Goal: Information Seeking & Learning: Learn about a topic

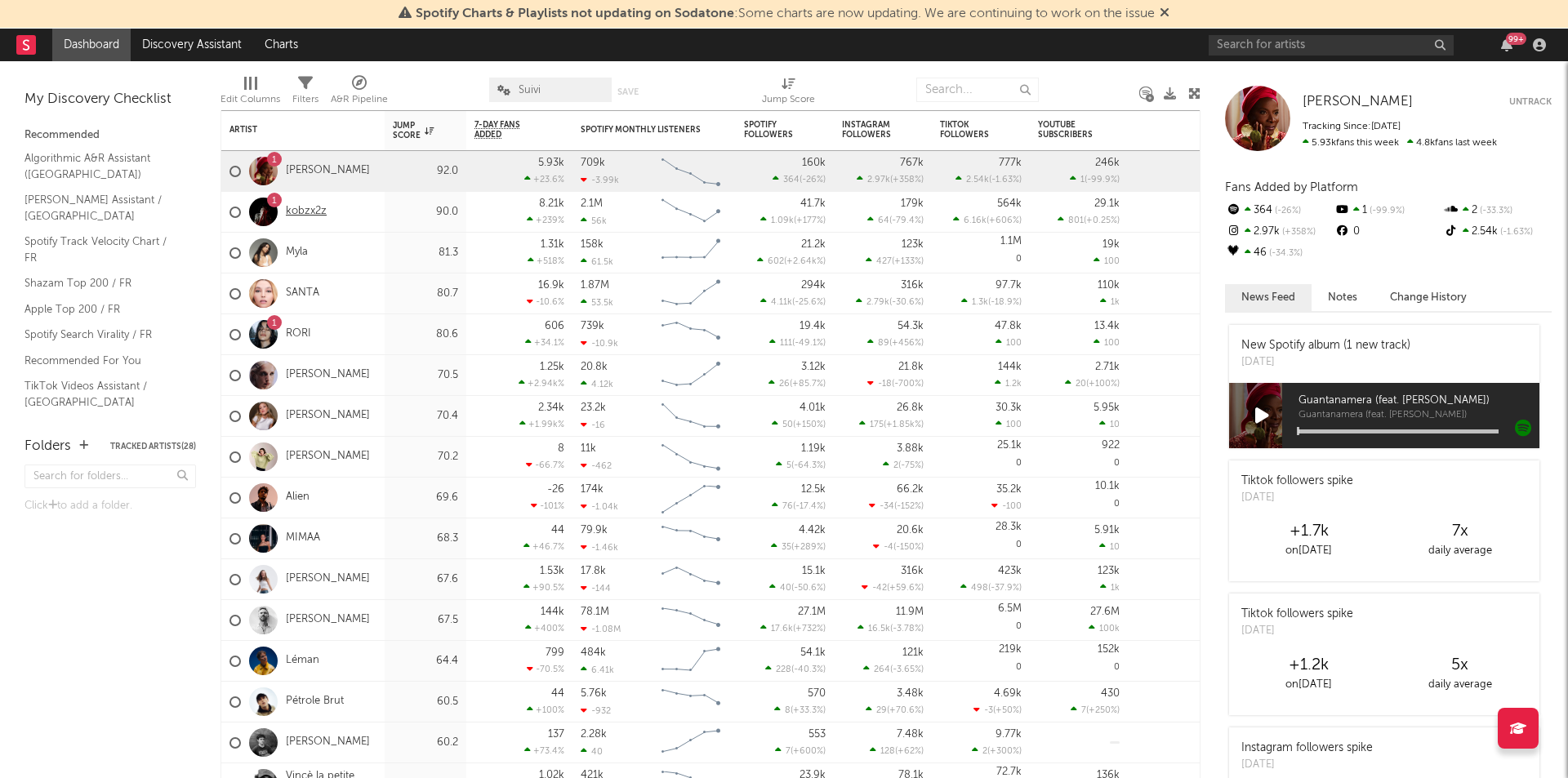
click at [295, 213] on link "kobzx2z" at bounding box center [306, 212] width 41 height 14
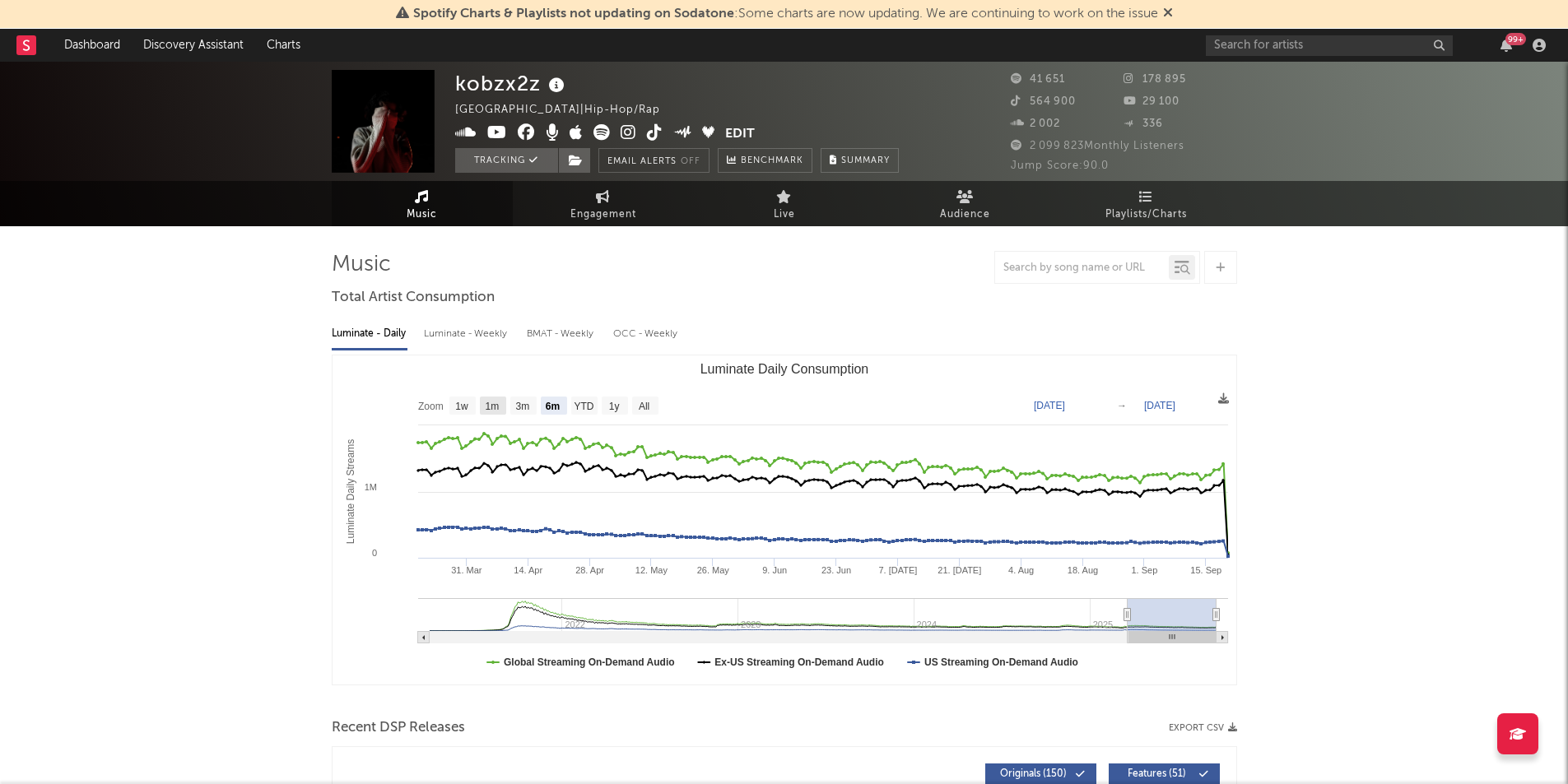
click at [494, 406] on text "1m" at bounding box center [492, 407] width 14 height 12
select select "1m"
type input "[DATE]"
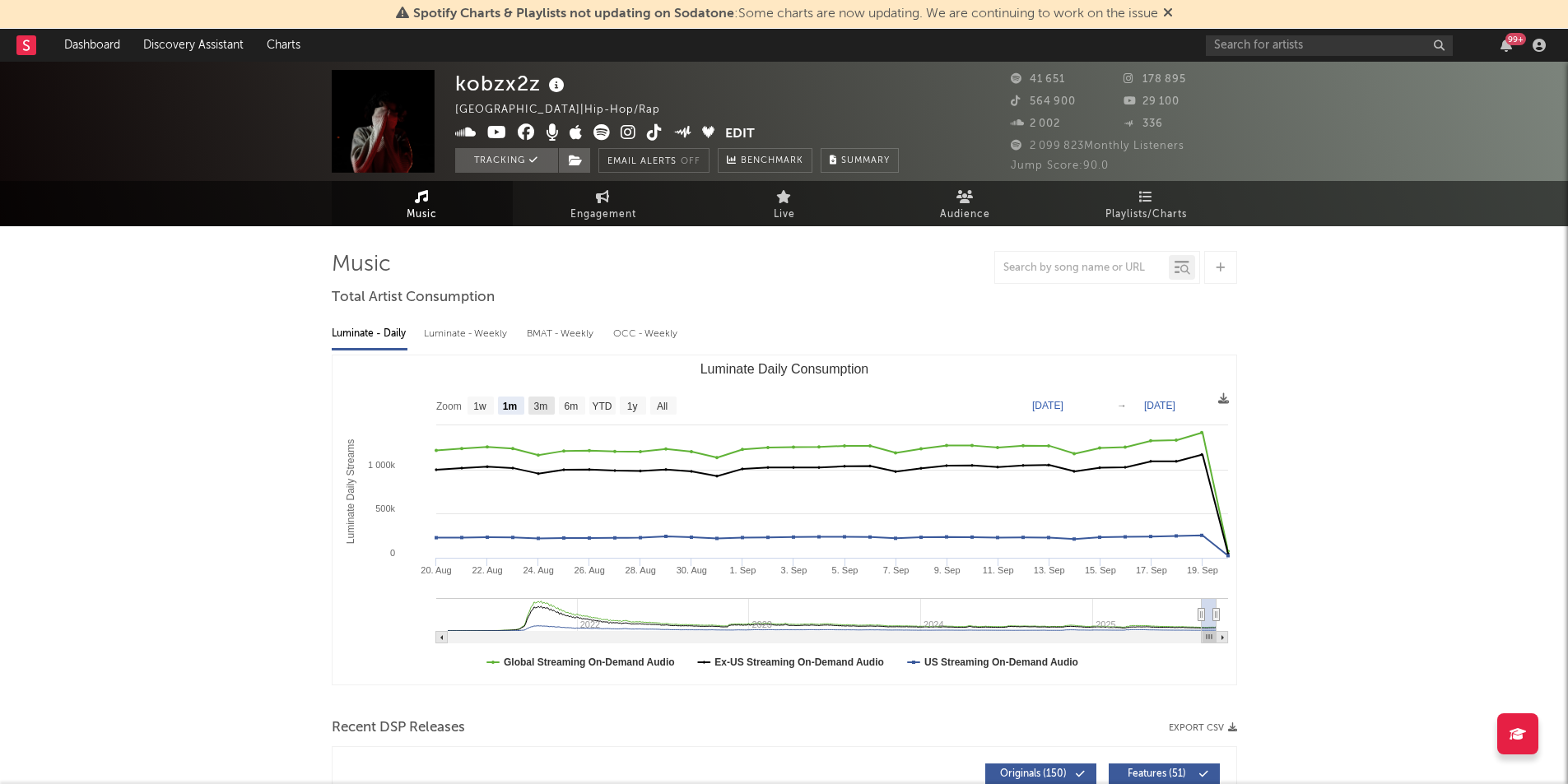
click at [544, 408] on text "3m" at bounding box center [540, 407] width 14 height 12
select select "3m"
type input "[DATE]"
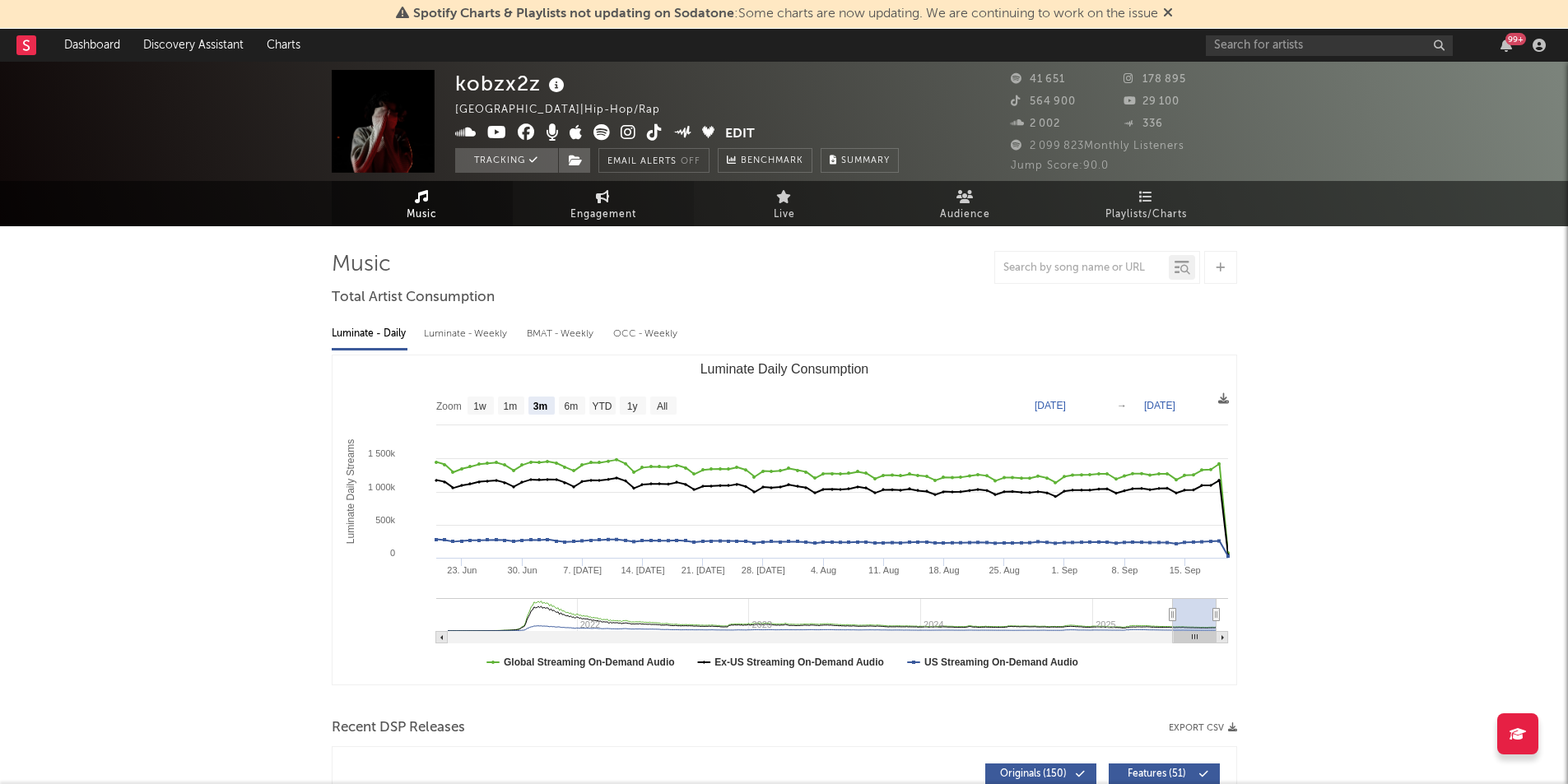
click at [597, 206] on span "Engagement" at bounding box center [604, 214] width 66 height 19
select select "1w"
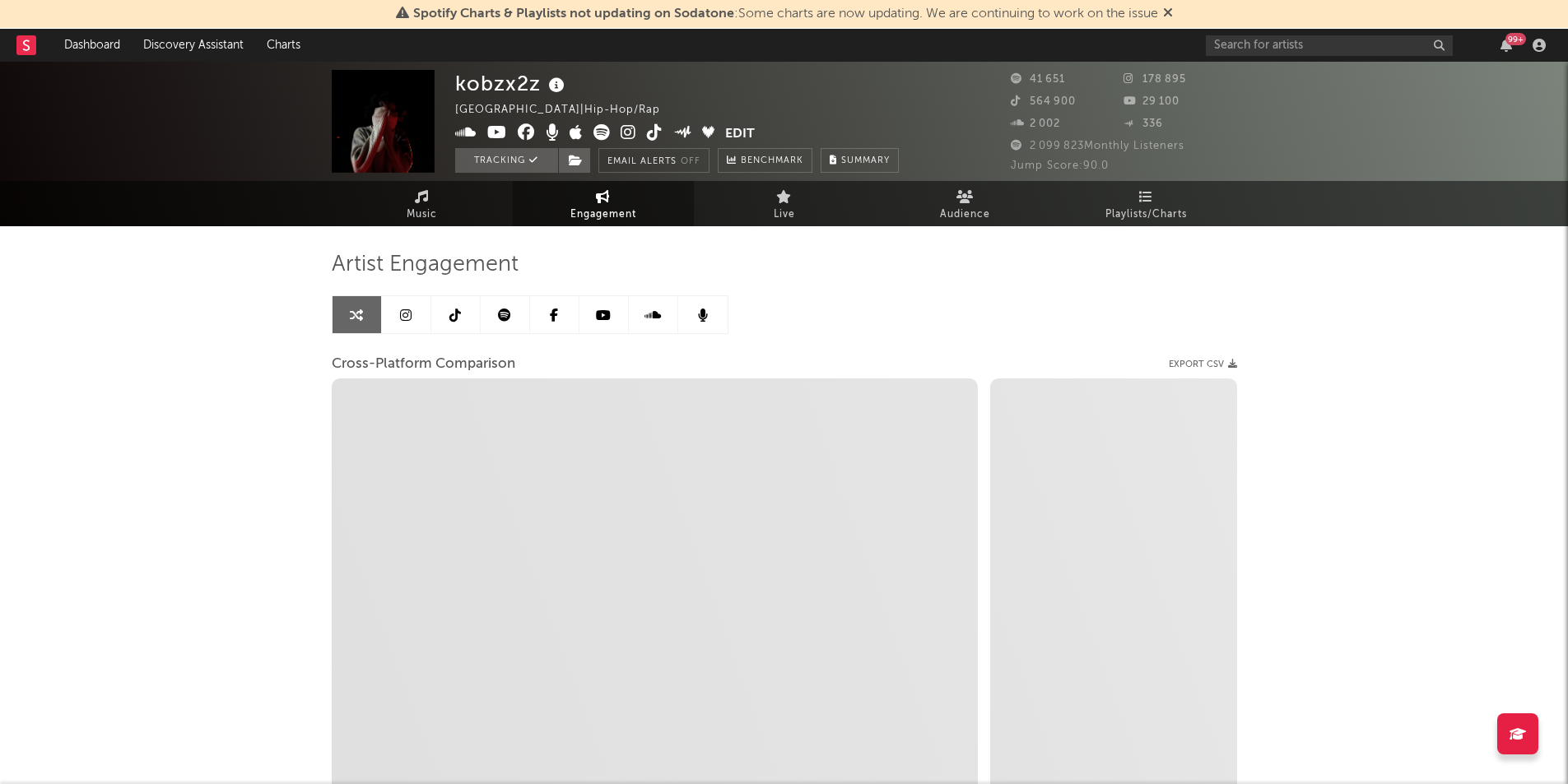
select select "1m"
